Goal: Navigation & Orientation: Find specific page/section

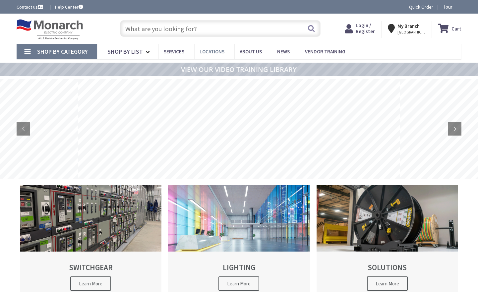
click at [204, 50] on span "Locations" at bounding box center [212, 51] width 25 height 6
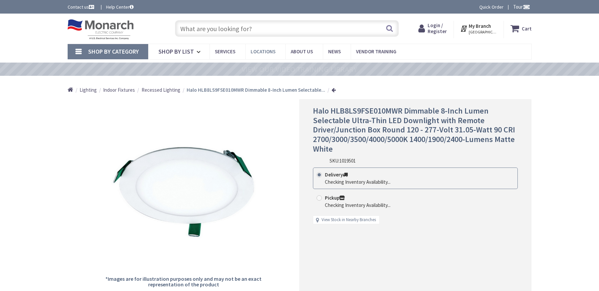
click at [257, 54] on span "Locations" at bounding box center [263, 51] width 25 height 6
